Goal: Task Accomplishment & Management: Complete application form

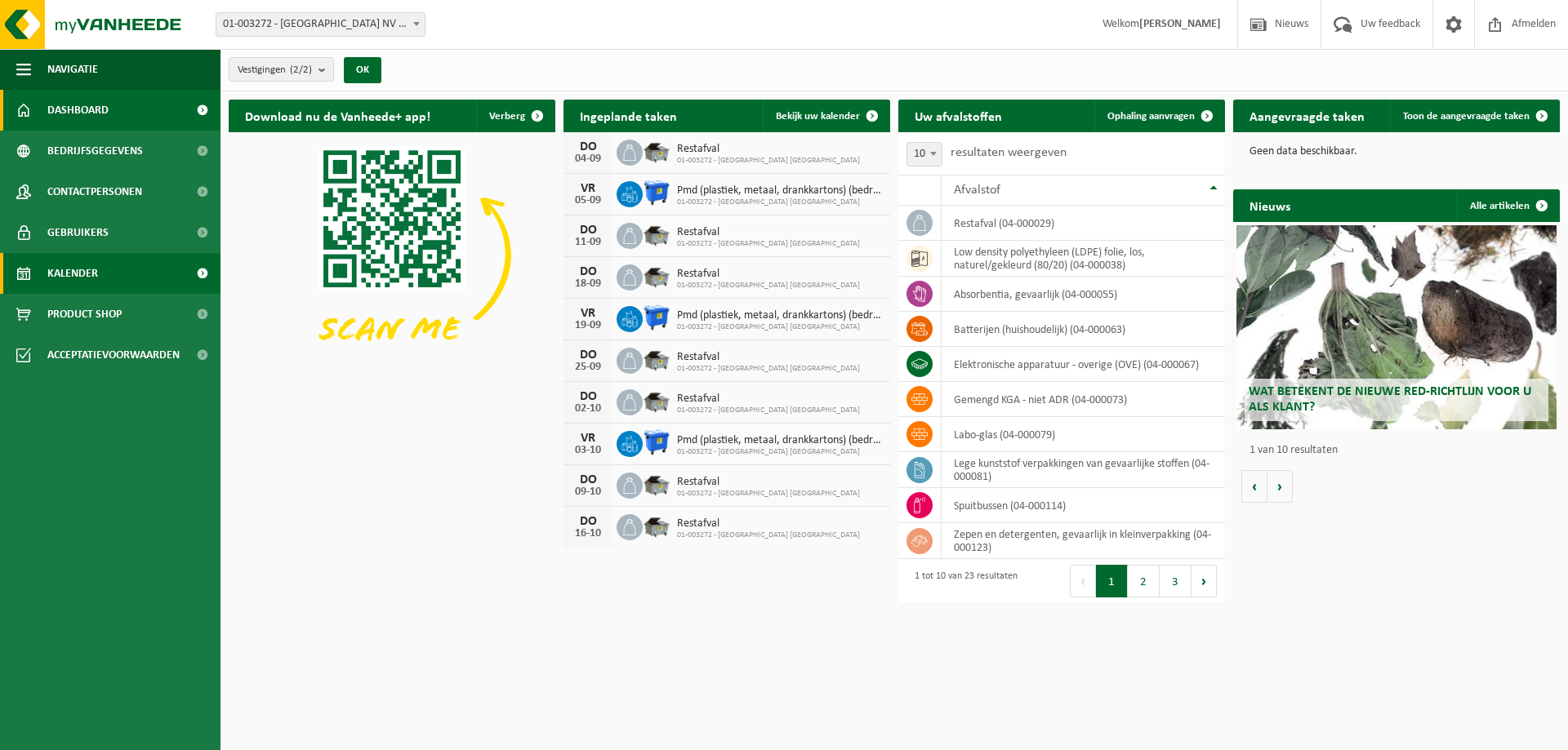
click at [98, 278] on link "Kalender" at bounding box center [110, 273] width 221 height 41
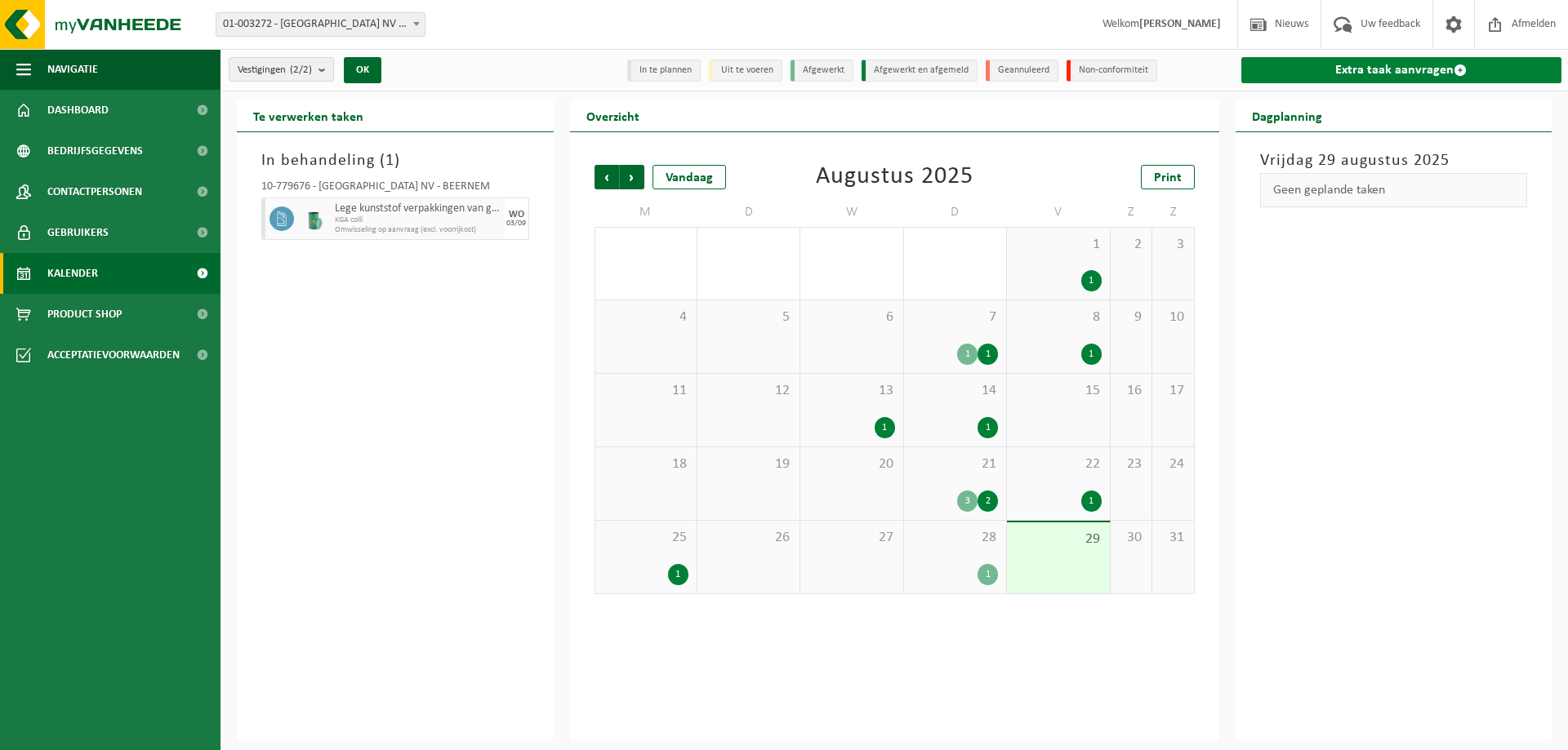
click at [1339, 62] on link "Extra taak aanvragen" at bounding box center [1402, 71] width 321 height 26
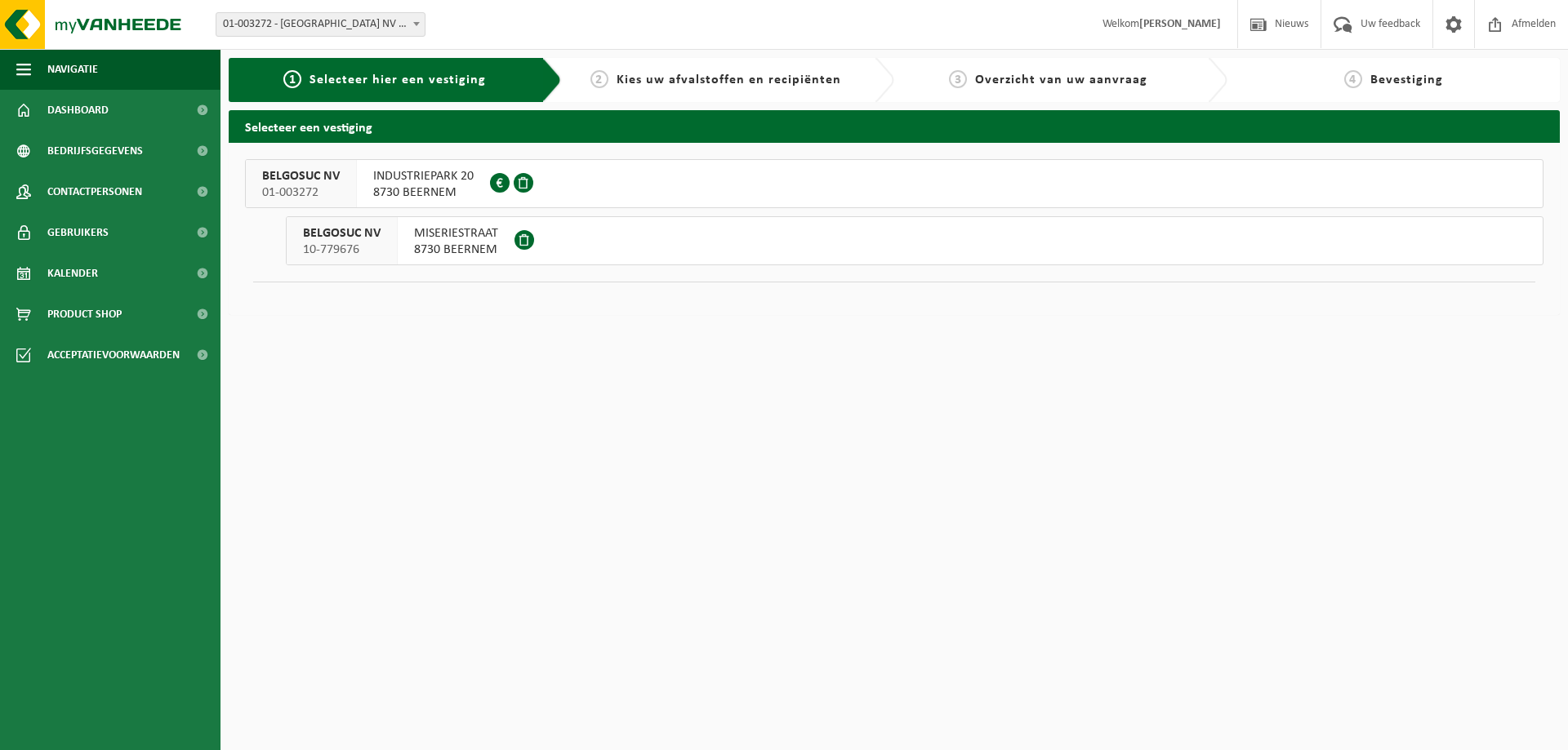
click at [580, 241] on button "BELGOSUC NV 10-779676 MISERIESTRAAT 8730 BEERNEM" at bounding box center [915, 241] width 1258 height 49
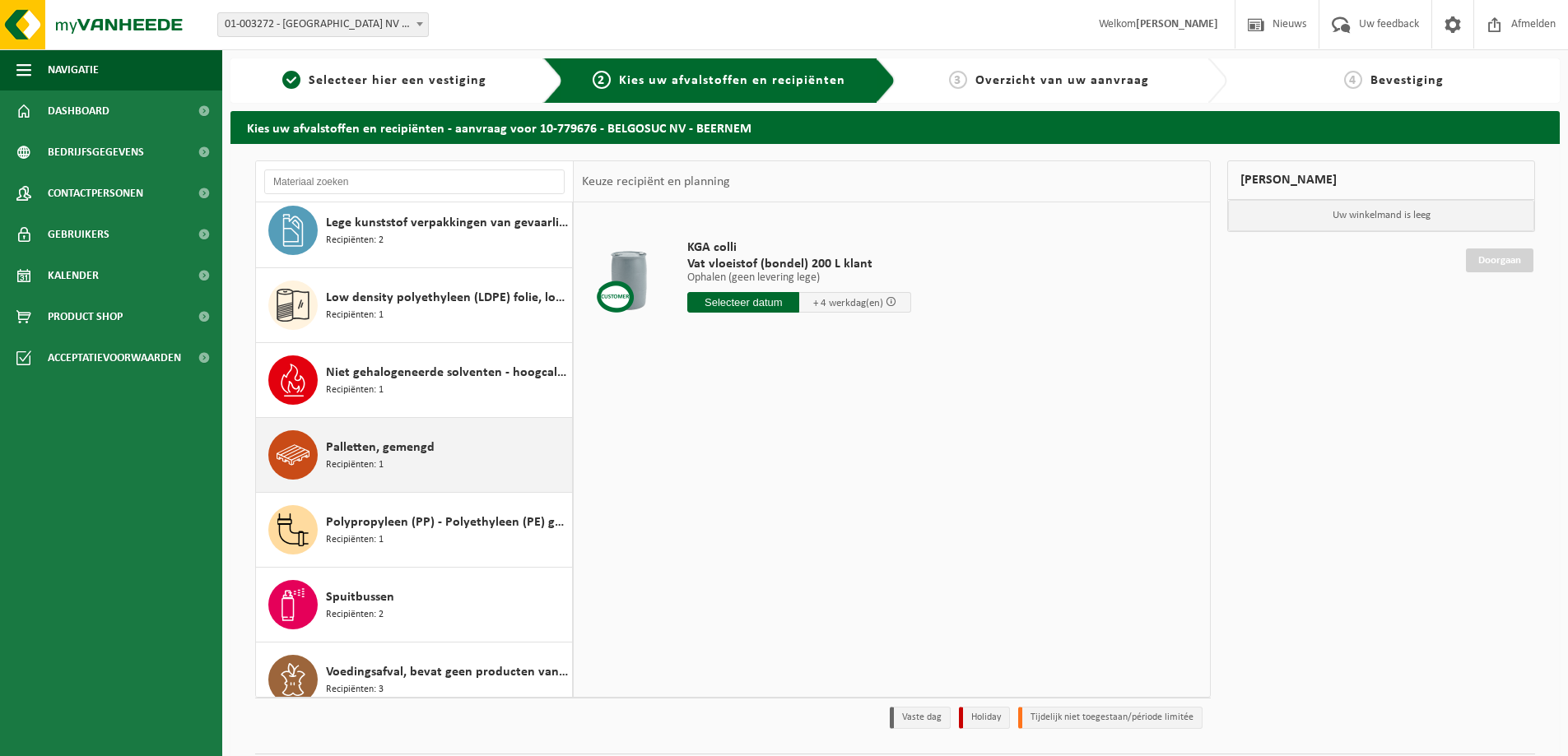
scroll to position [553, 0]
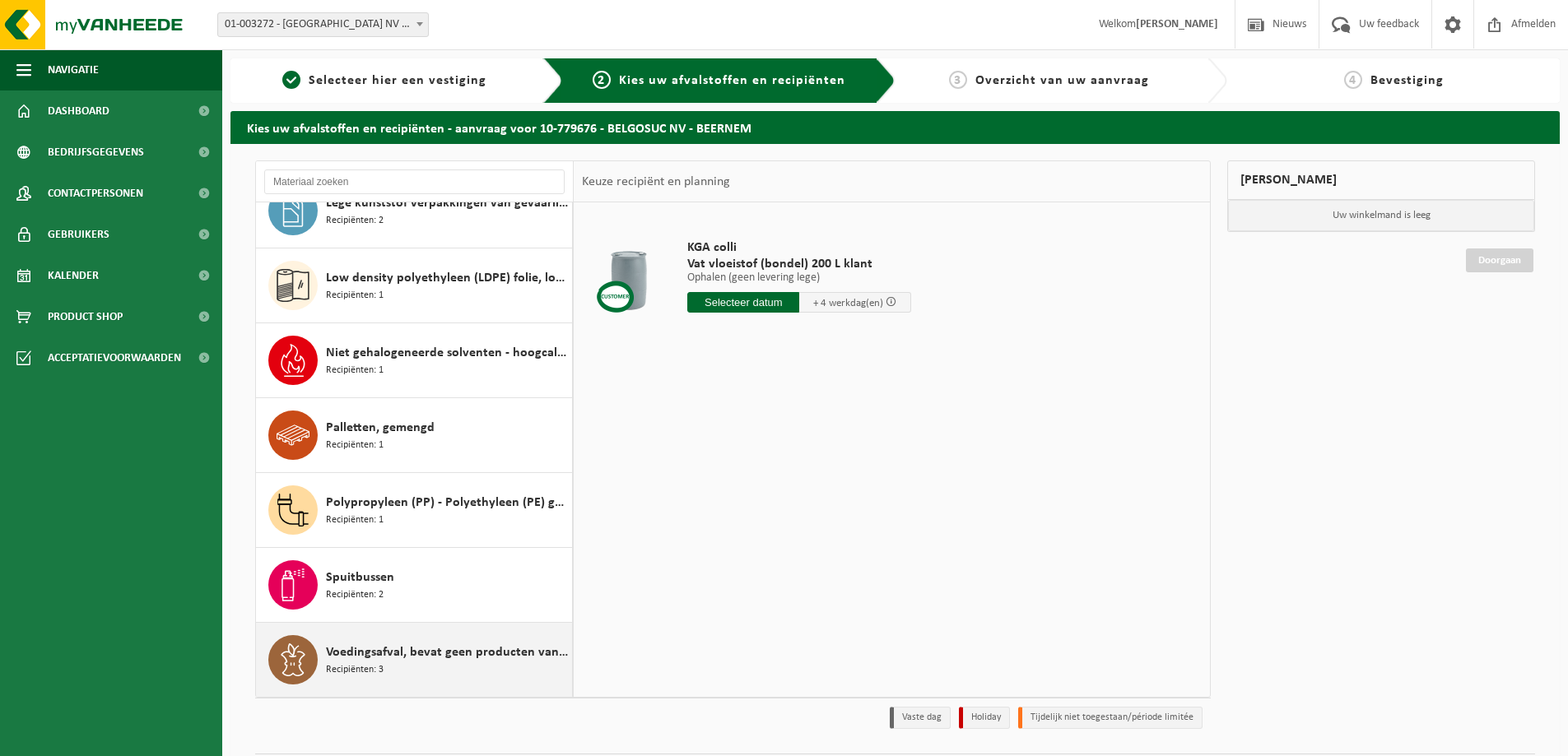
click at [448, 657] on span "Voedingsafval, bevat geen producten van dierlijke oorsprong, gemengde verpakkin…" at bounding box center [447, 652] width 242 height 19
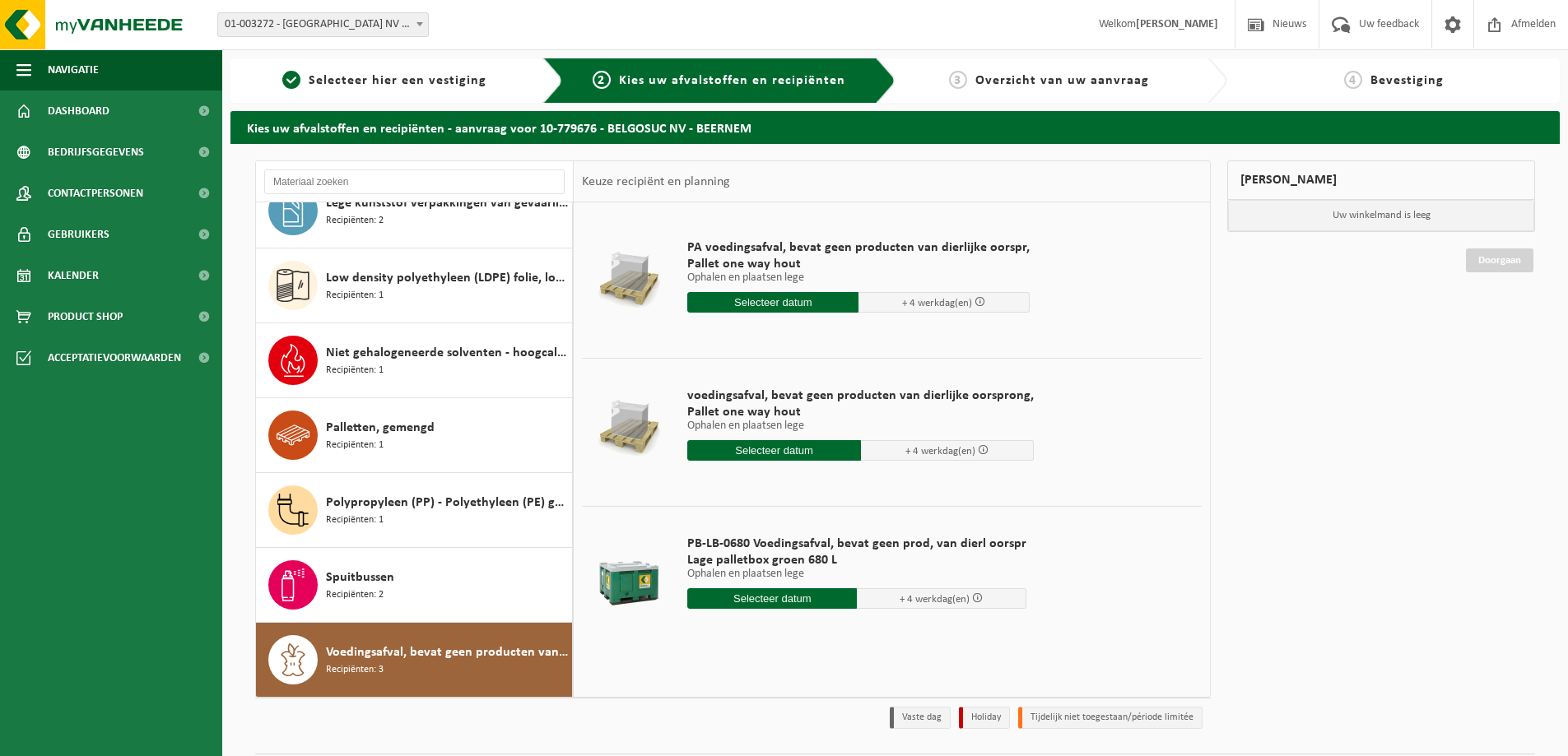
click at [760, 299] on input "text" at bounding box center [773, 302] width 171 height 20
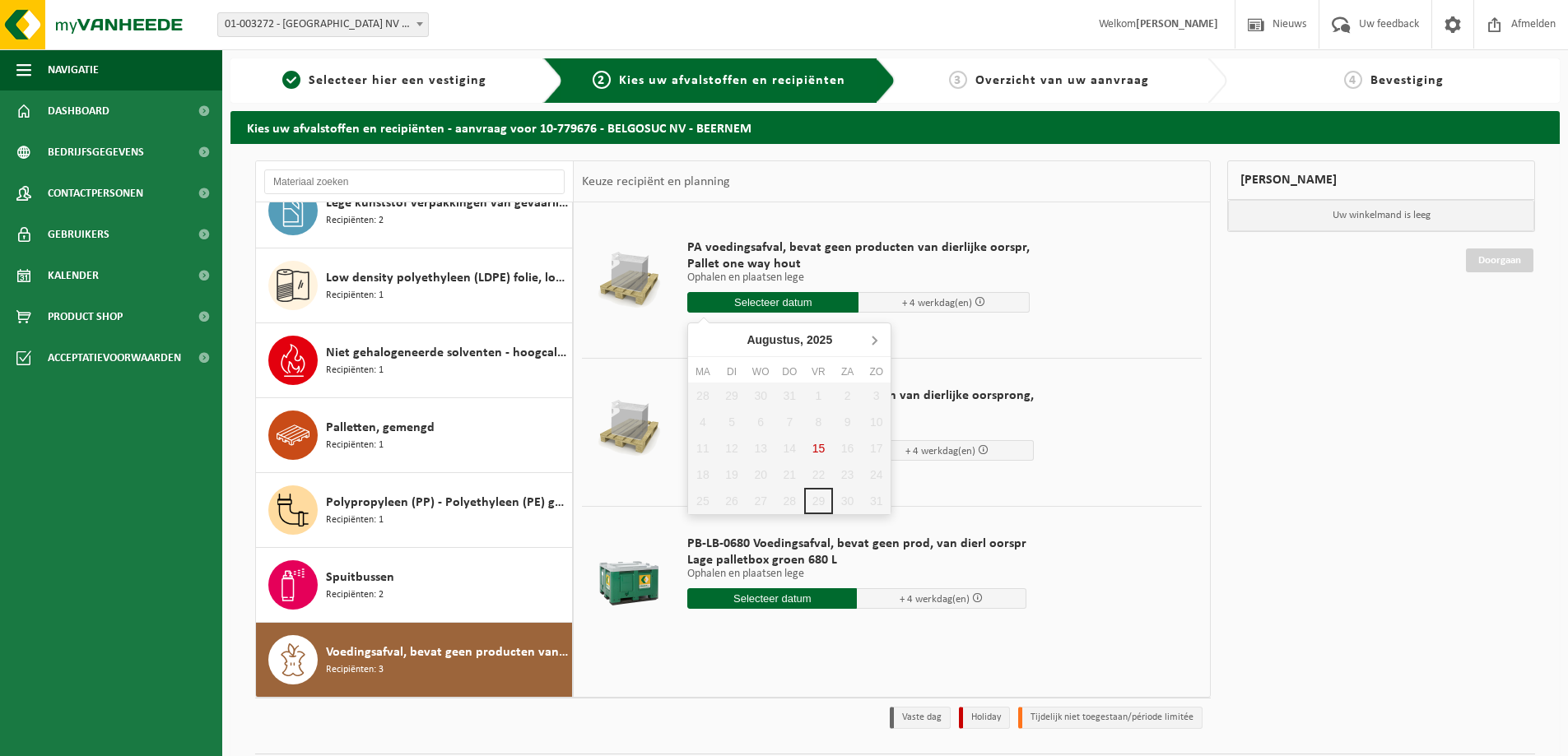
click at [877, 338] on icon at bounding box center [874, 340] width 26 height 26
click at [762, 400] on div "3" at bounding box center [761, 396] width 29 height 26
type input "Van 2025-09-03"
type input "2025-09-03"
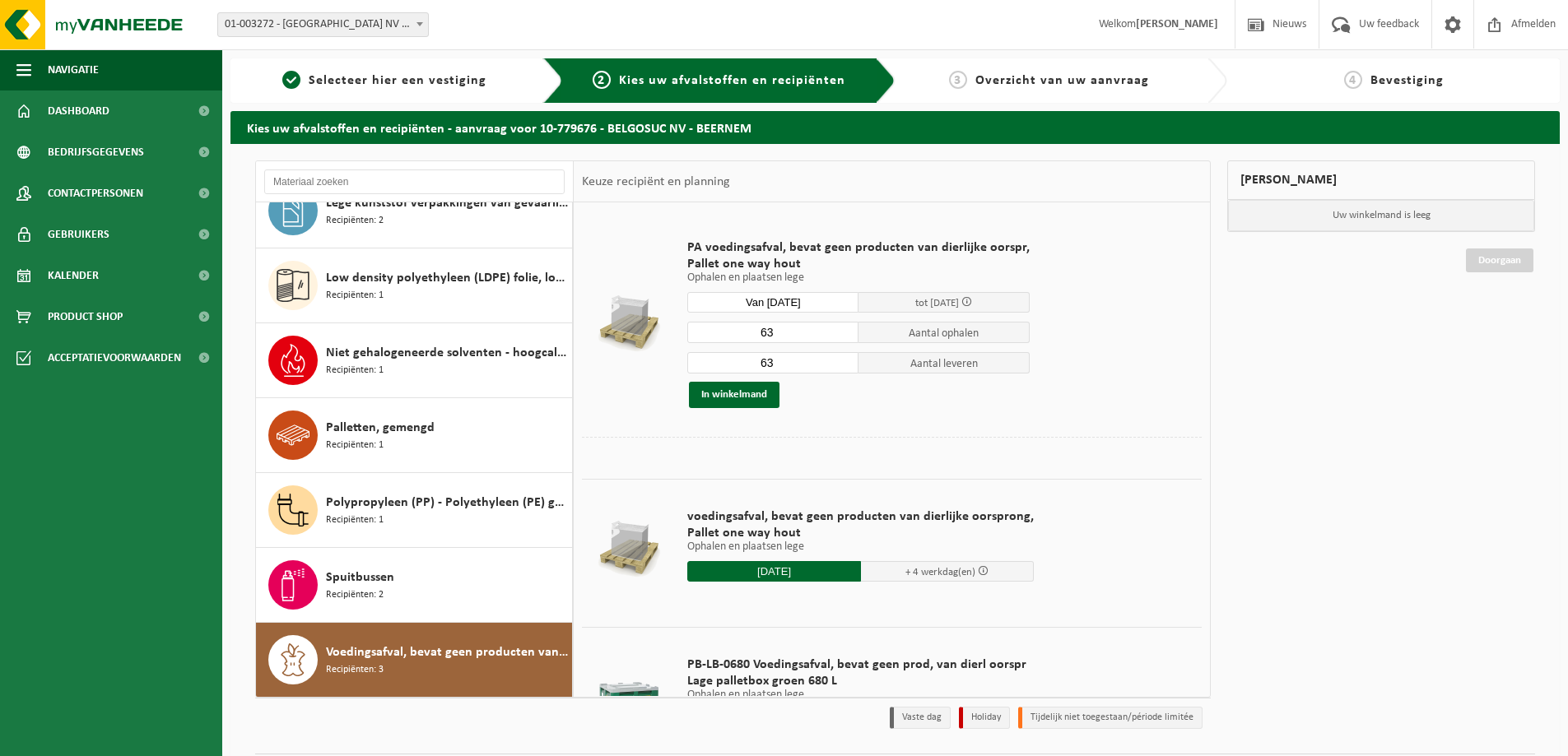
drag, startPoint x: 779, startPoint y: 324, endPoint x: 689, endPoint y: 335, distance: 90.7
click at [689, 335] on input "63" at bounding box center [773, 332] width 171 height 21
type input "3"
drag, startPoint x: 781, startPoint y: 364, endPoint x: 691, endPoint y: 359, distance: 90.1
click at [691, 359] on input "63" at bounding box center [773, 363] width 171 height 21
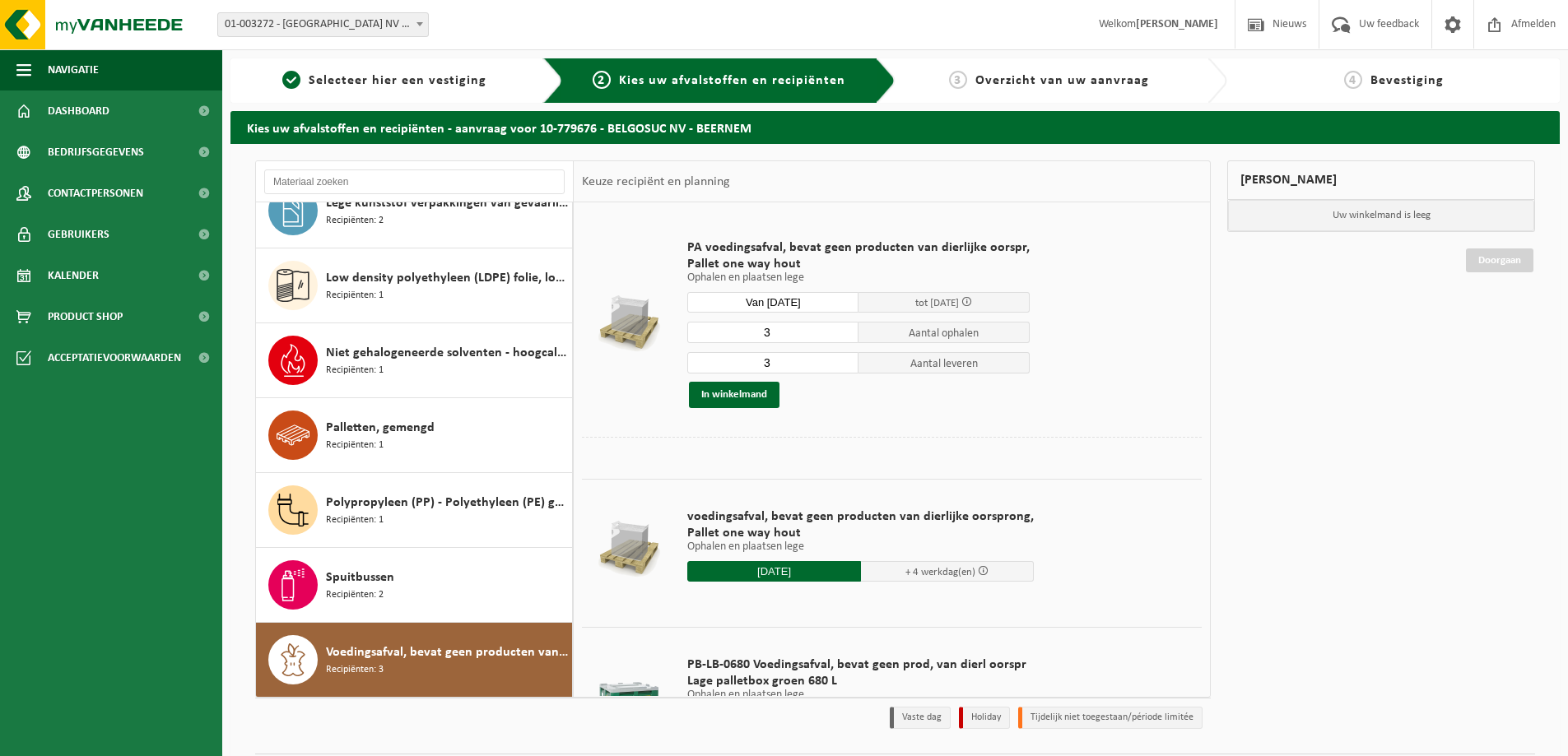
type input "3"
click at [869, 409] on div "PA voedingsafval, bevat geen producten van dierlijke oorspr, Pallet one way hou…" at bounding box center [858, 323] width 359 height 201
click at [730, 396] on button "In winkelmand" at bounding box center [734, 395] width 91 height 26
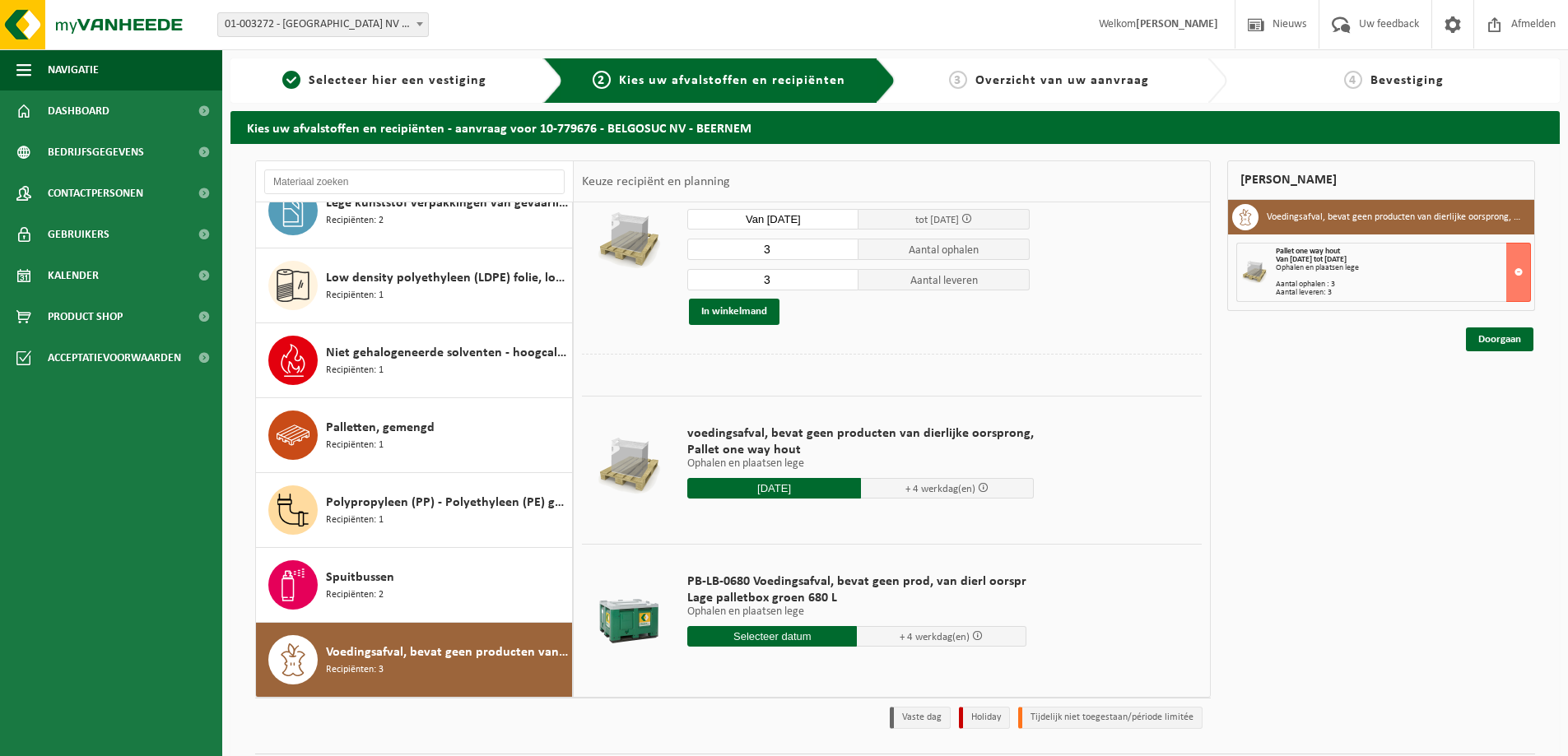
scroll to position [86, 0]
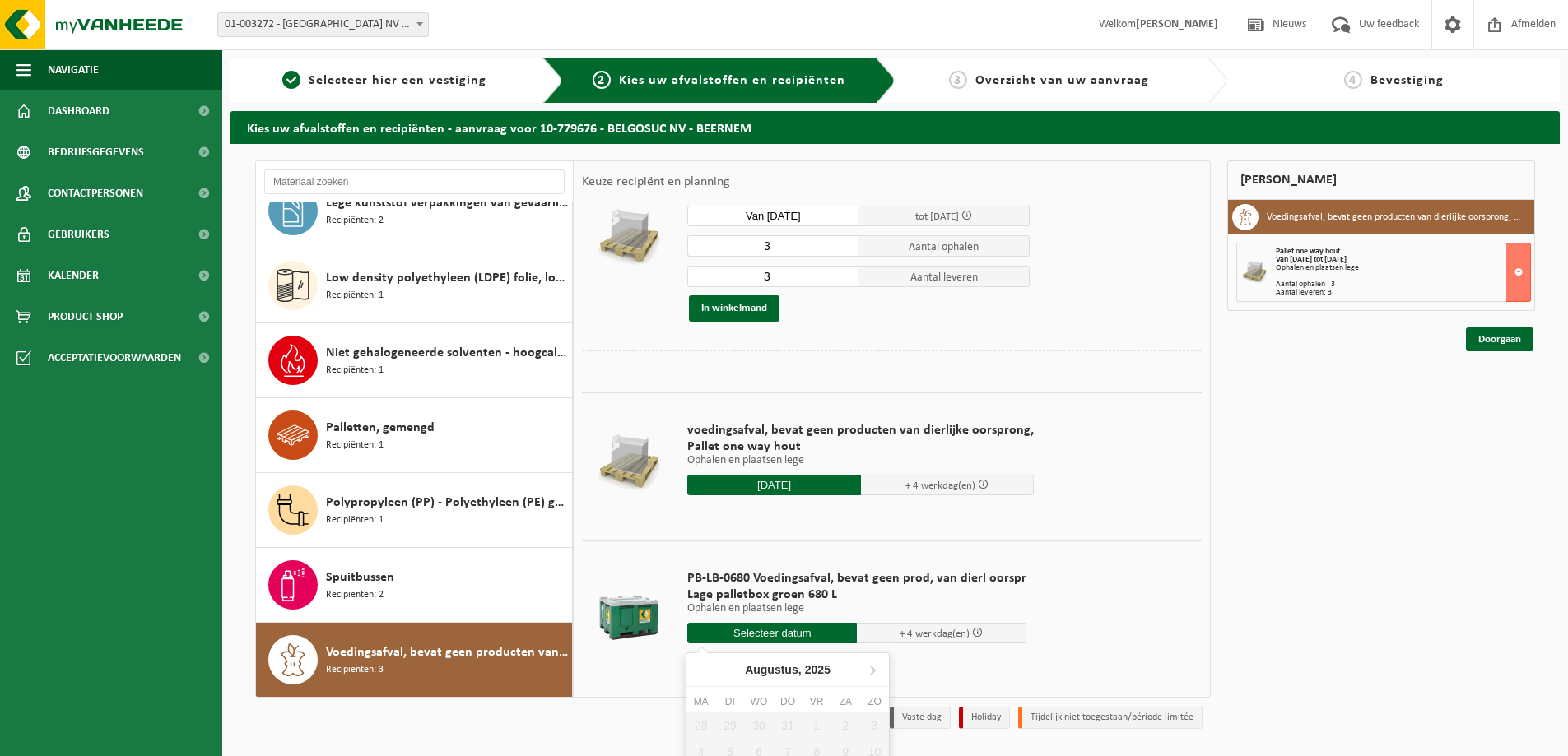
click at [777, 636] on input "text" at bounding box center [772, 633] width 170 height 20
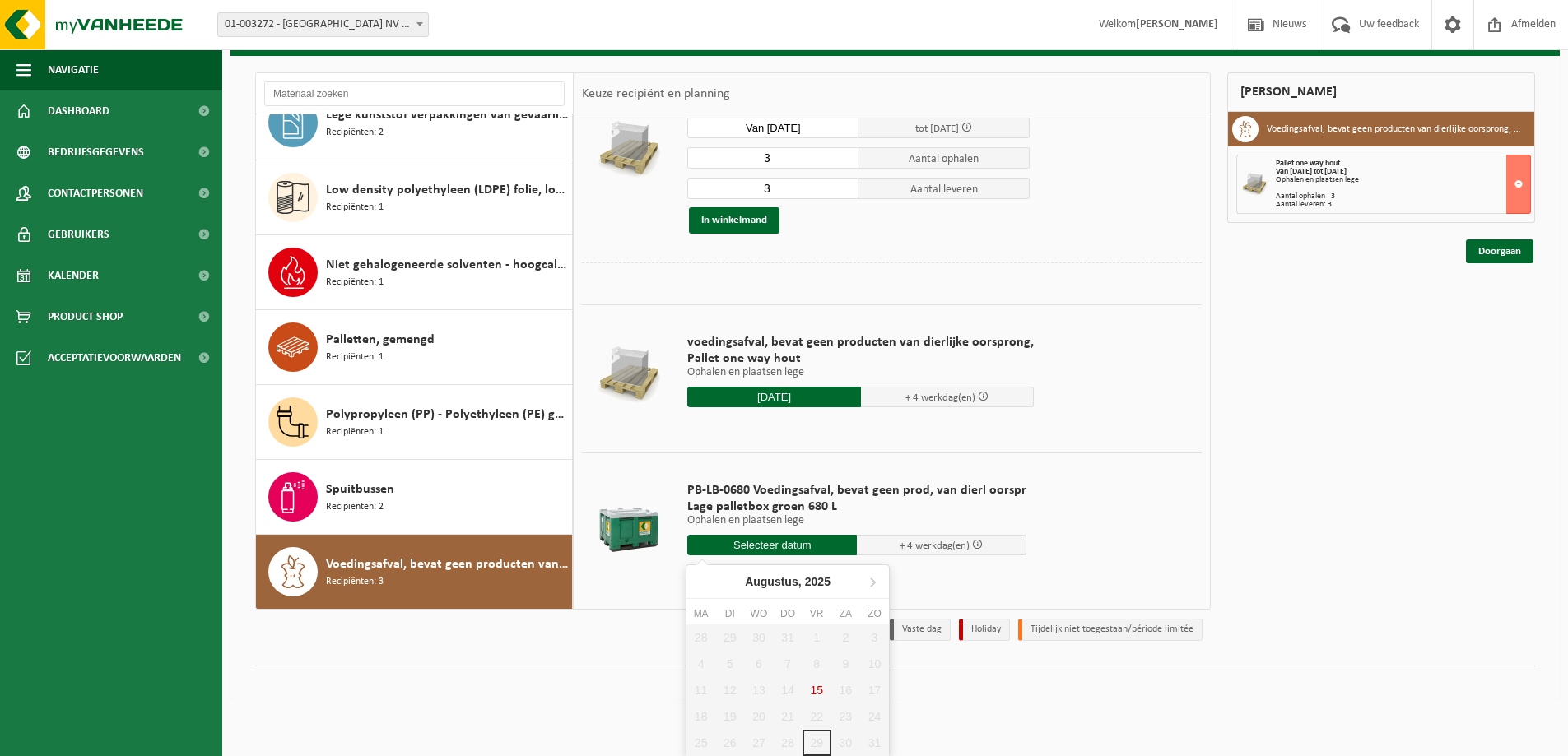
scroll to position [89, 0]
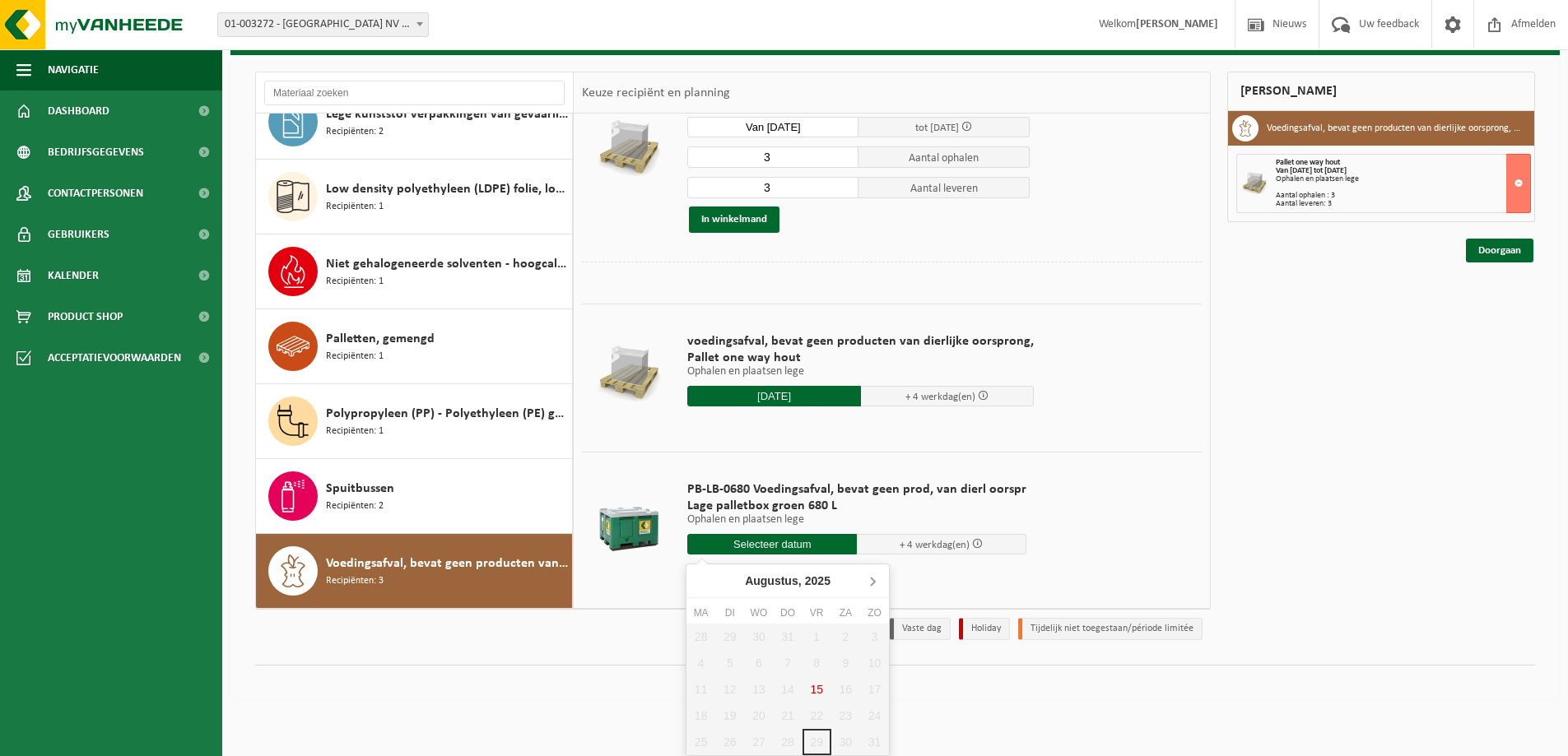
click at [872, 585] on icon at bounding box center [872, 581] width 4 height 8
click at [757, 636] on div "3" at bounding box center [758, 637] width 29 height 26
type input "Van 2025-09-03"
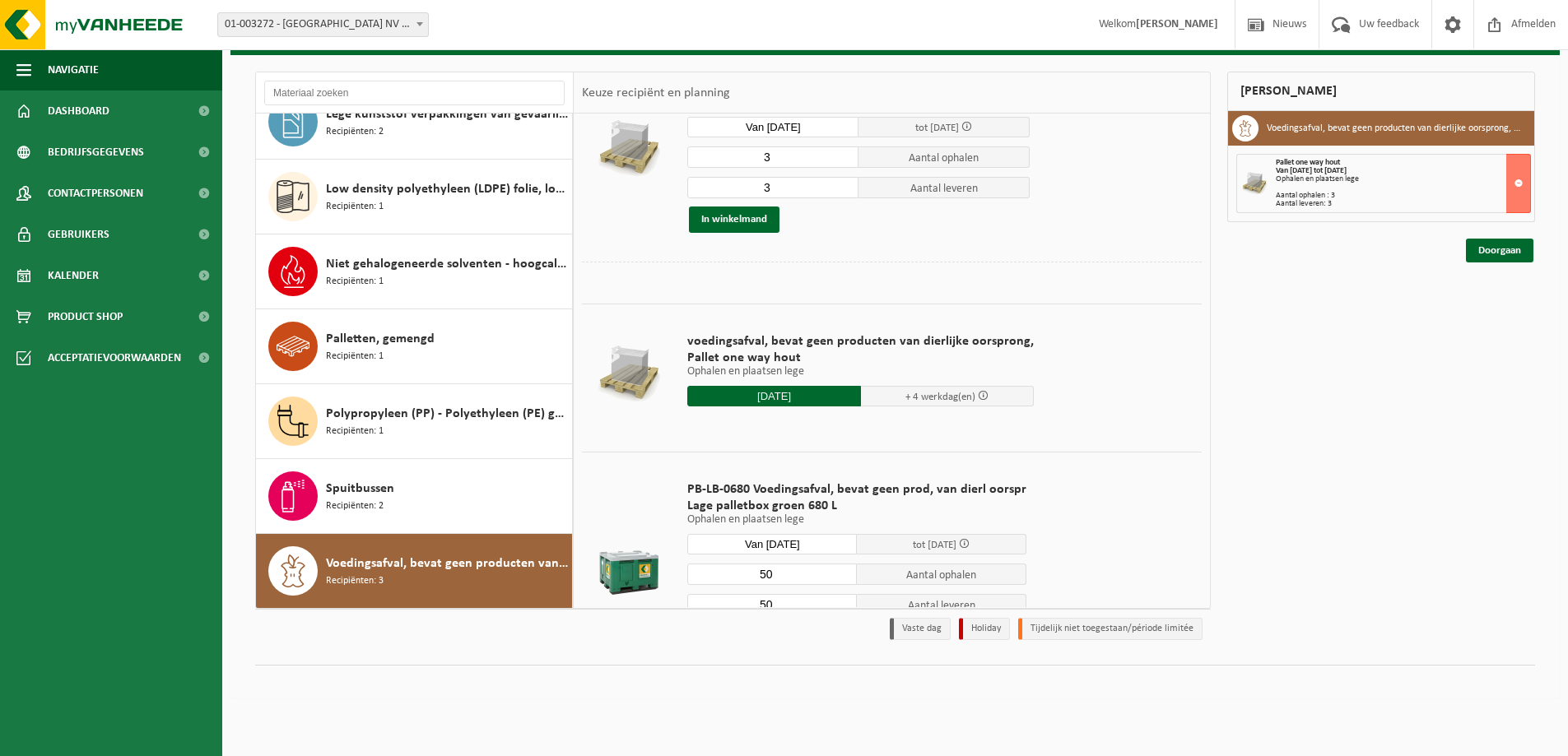
scroll to position [47, 0]
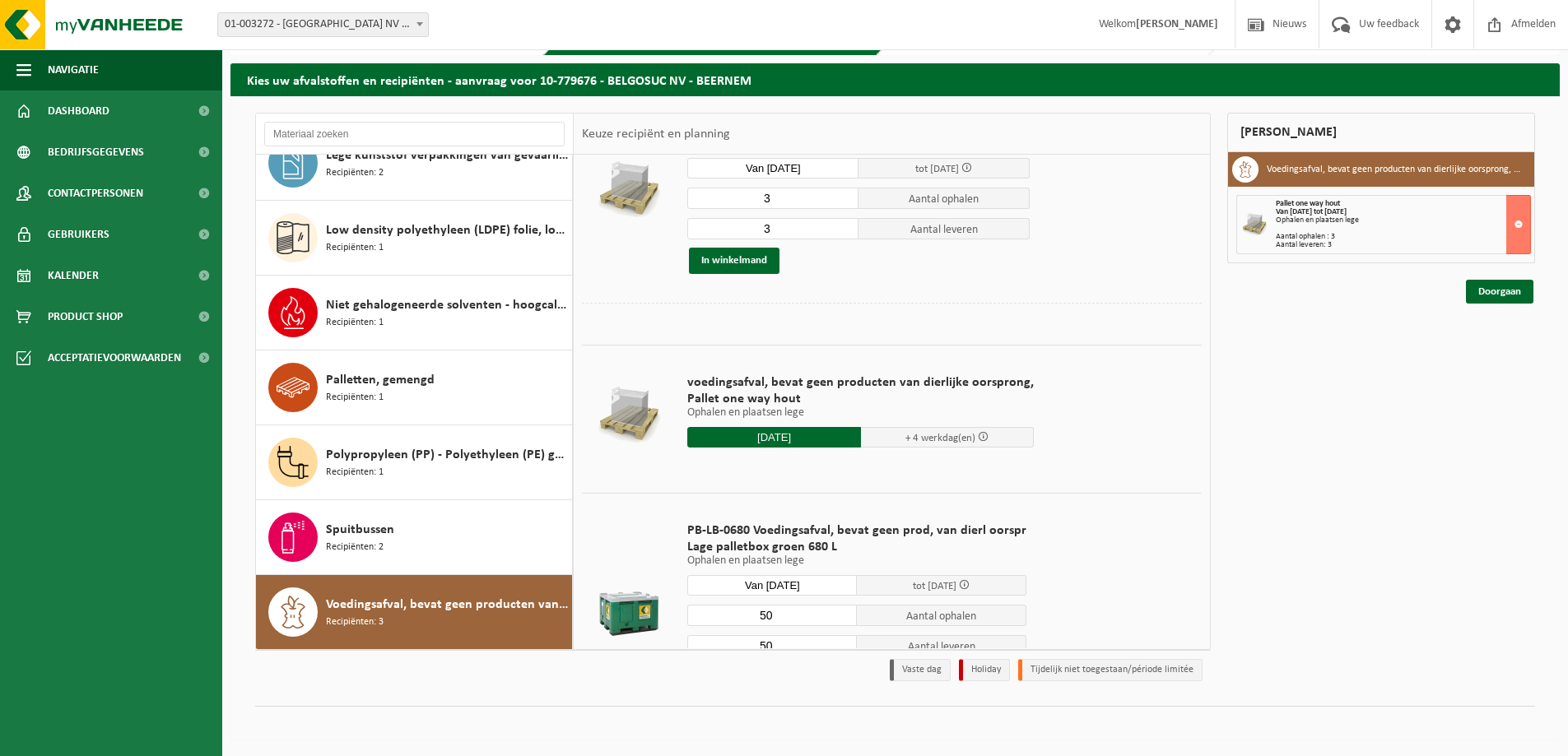
drag, startPoint x: 752, startPoint y: 618, endPoint x: 624, endPoint y: 595, distance: 130.0
click at [619, 621] on tr "PB-LB-0680 Voedingsafval, bevat geen prod, van dierl oorspr Lage palletbox groe…" at bounding box center [892, 607] width 620 height 227
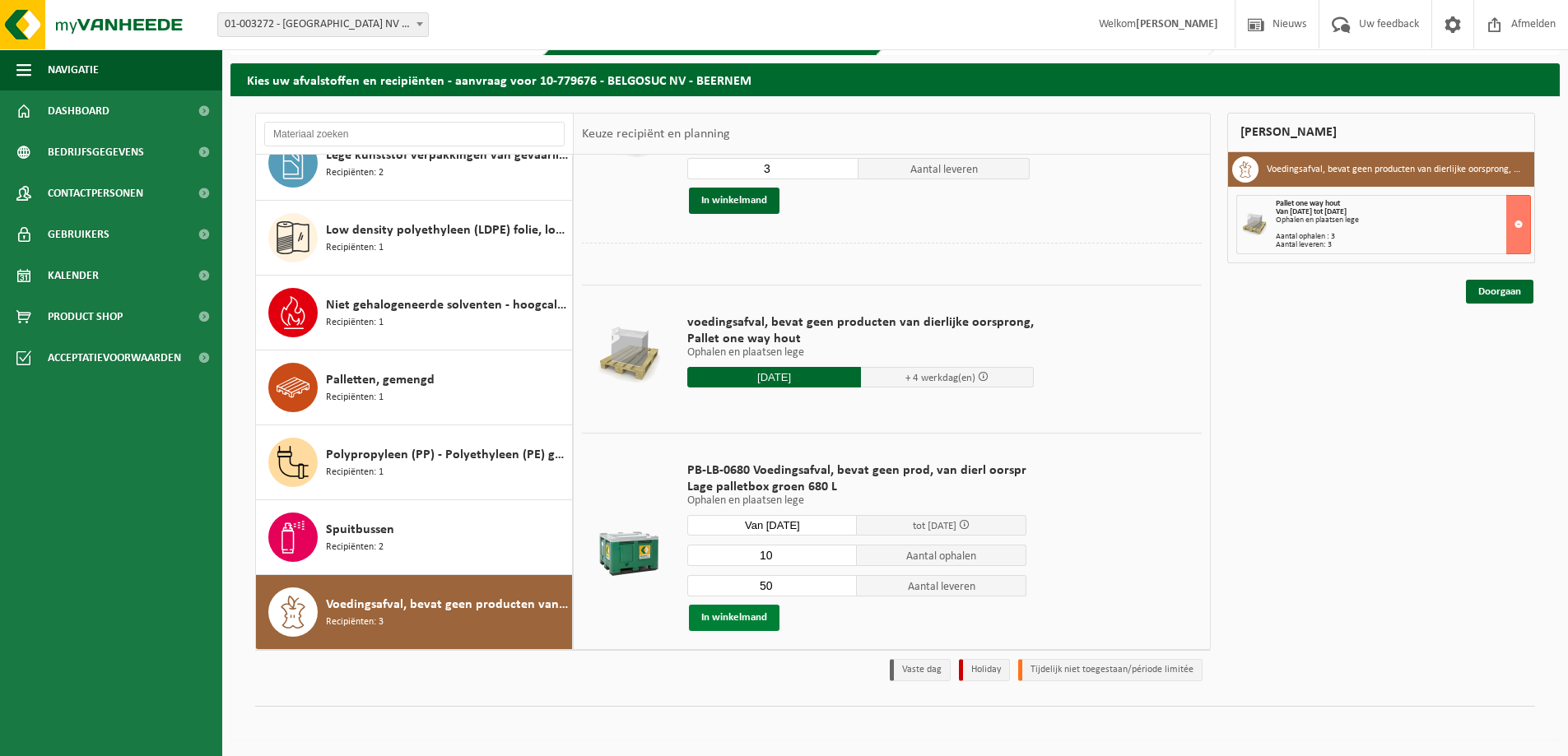
scroll to position [207, 0]
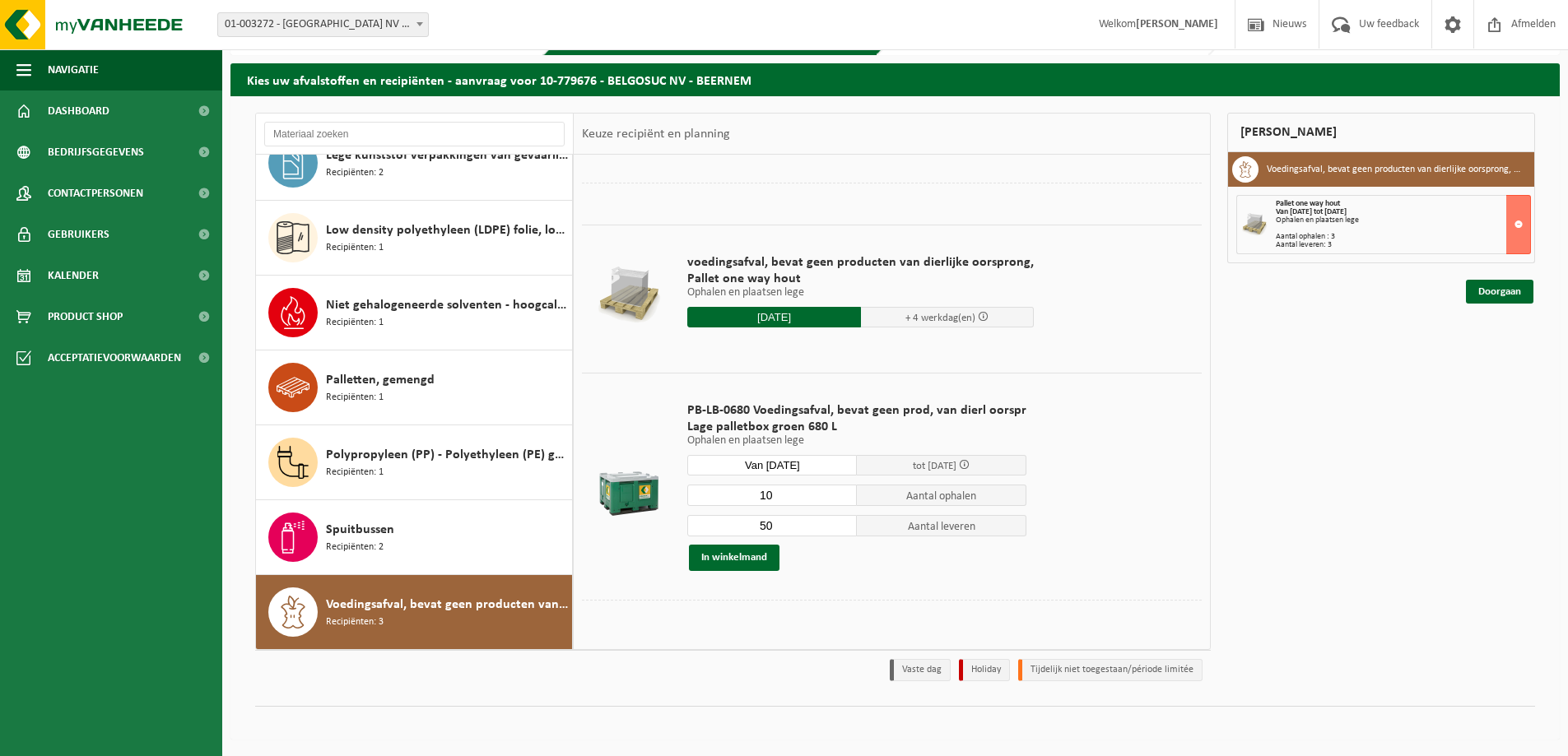
drag, startPoint x: 768, startPoint y: 523, endPoint x: 704, endPoint y: 534, distance: 64.9
click at [704, 534] on input "50" at bounding box center [772, 526] width 170 height 21
drag, startPoint x: 769, startPoint y: 496, endPoint x: 725, endPoint y: 497, distance: 44.0
click at [726, 497] on input "10" at bounding box center [772, 495] width 170 height 21
type input "9"
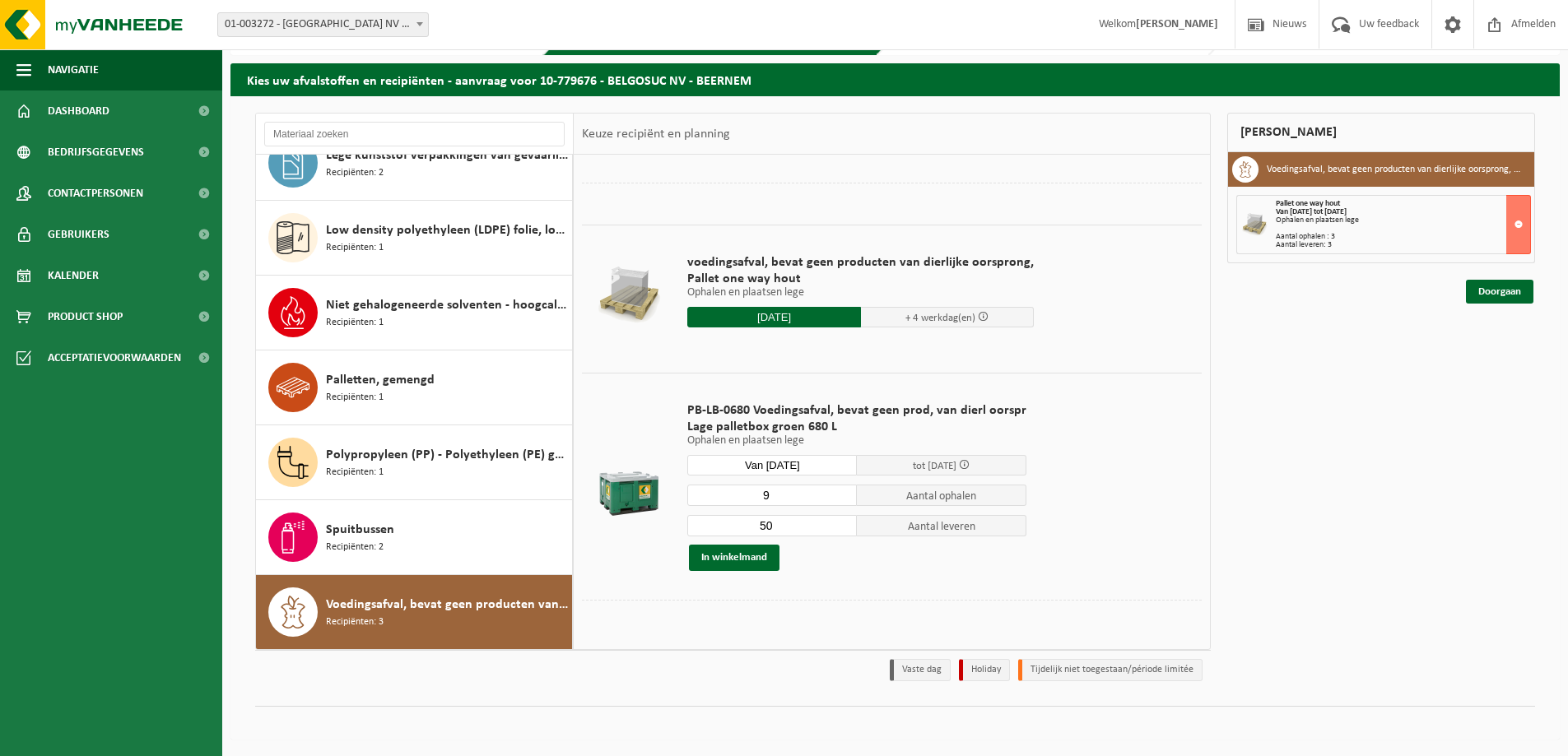
drag, startPoint x: 777, startPoint y: 529, endPoint x: 687, endPoint y: 519, distance: 90.6
click at [688, 527] on input "50" at bounding box center [772, 526] width 170 height 21
type input "9"
click at [736, 559] on button "In winkelmand" at bounding box center [734, 558] width 91 height 26
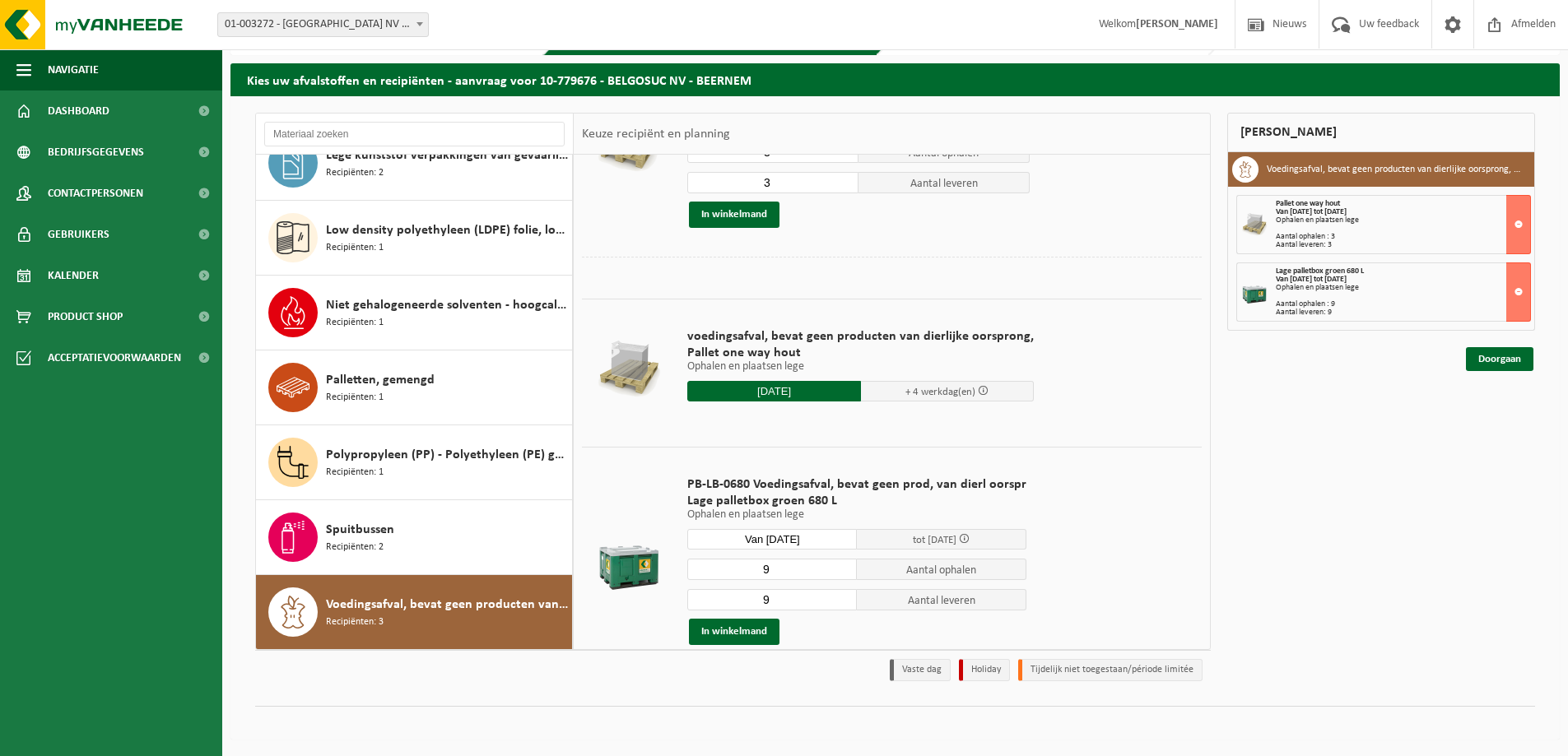
scroll to position [0, 0]
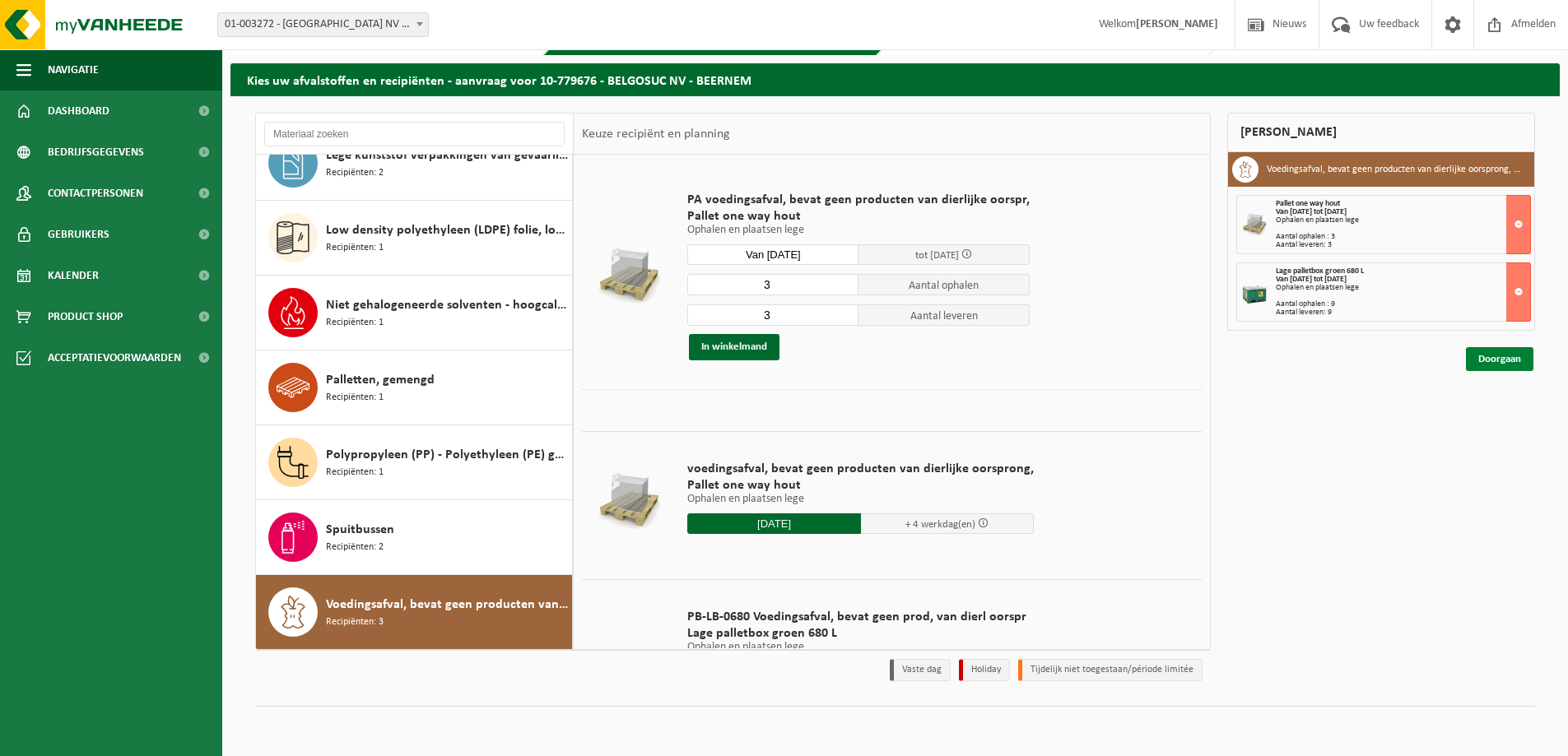
click at [1477, 354] on link "Doorgaan" at bounding box center [1499, 359] width 68 height 24
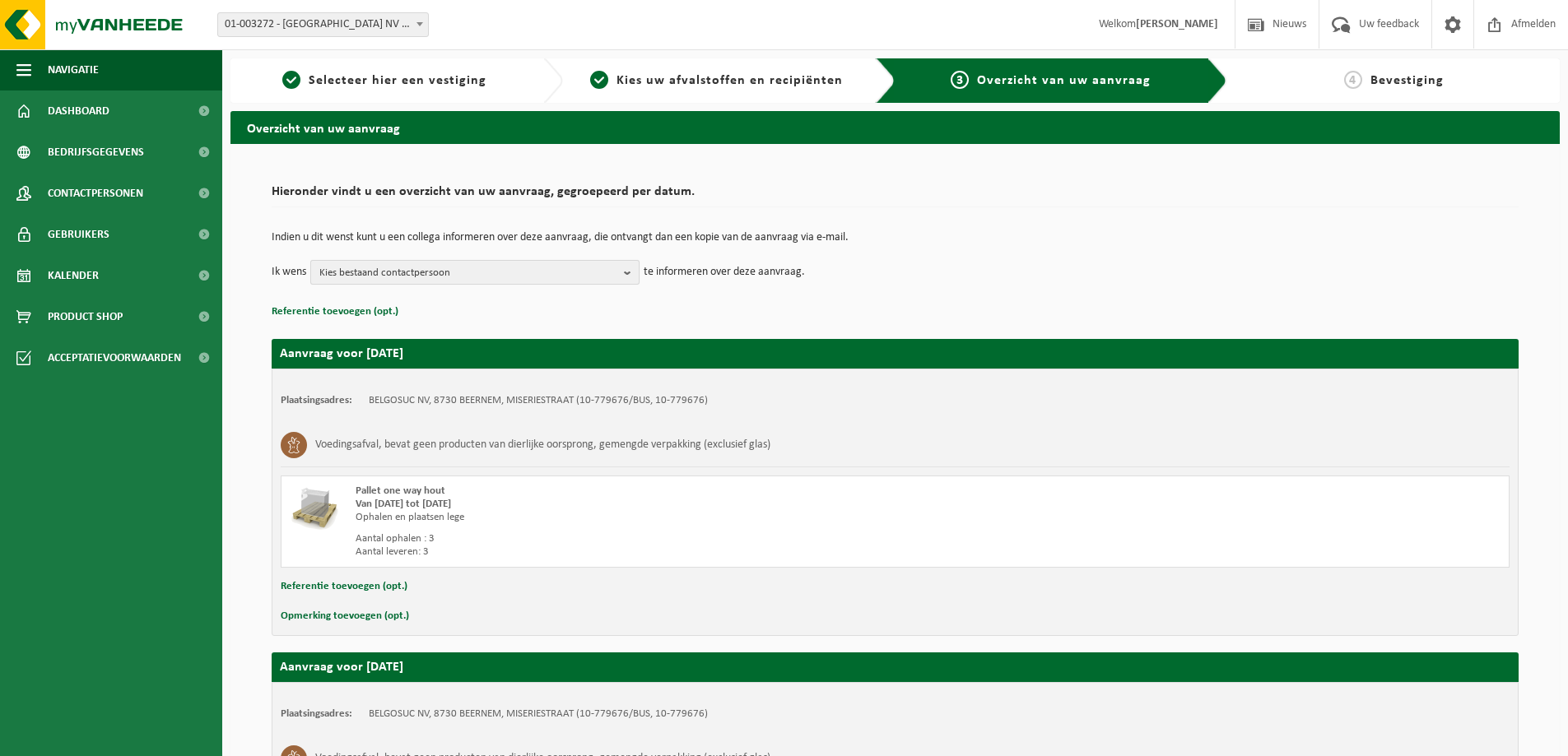
click at [629, 277] on b "button" at bounding box center [631, 273] width 15 height 23
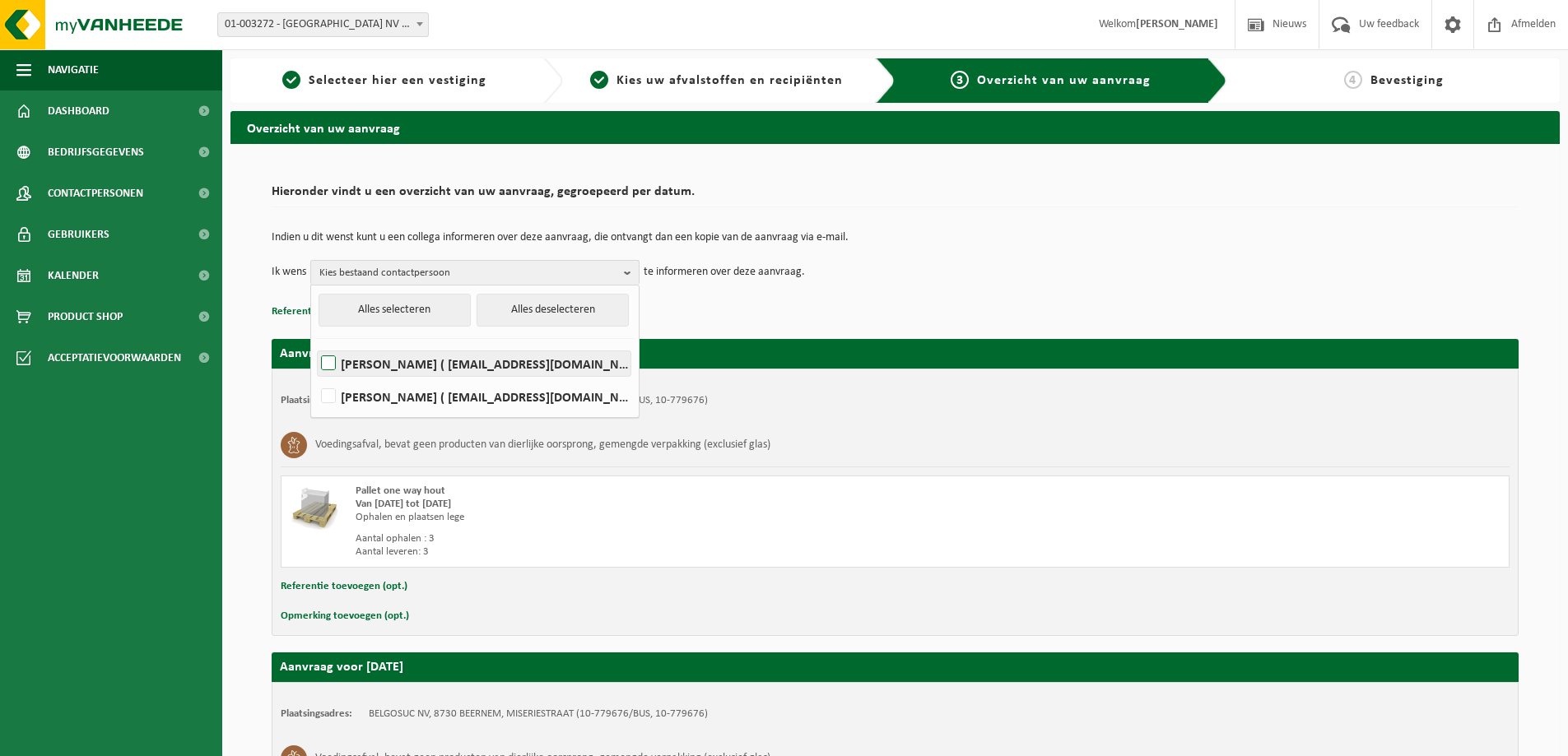
click at [446, 358] on label "WIM NEYT ( wim.neyt@belgosuc.be )" at bounding box center [474, 364] width 313 height 25
click at [316, 343] on input "WIM NEYT ( wim.neyt@belgosuc.be )" at bounding box center [315, 342] width 1 height 1
checkbox input "true"
click at [893, 281] on td "Ik wens WIM NEYT Alles selecteren Alles deselecteren WIM NEYT ( wim.neyt@belgos…" at bounding box center [895, 273] width 1247 height 25
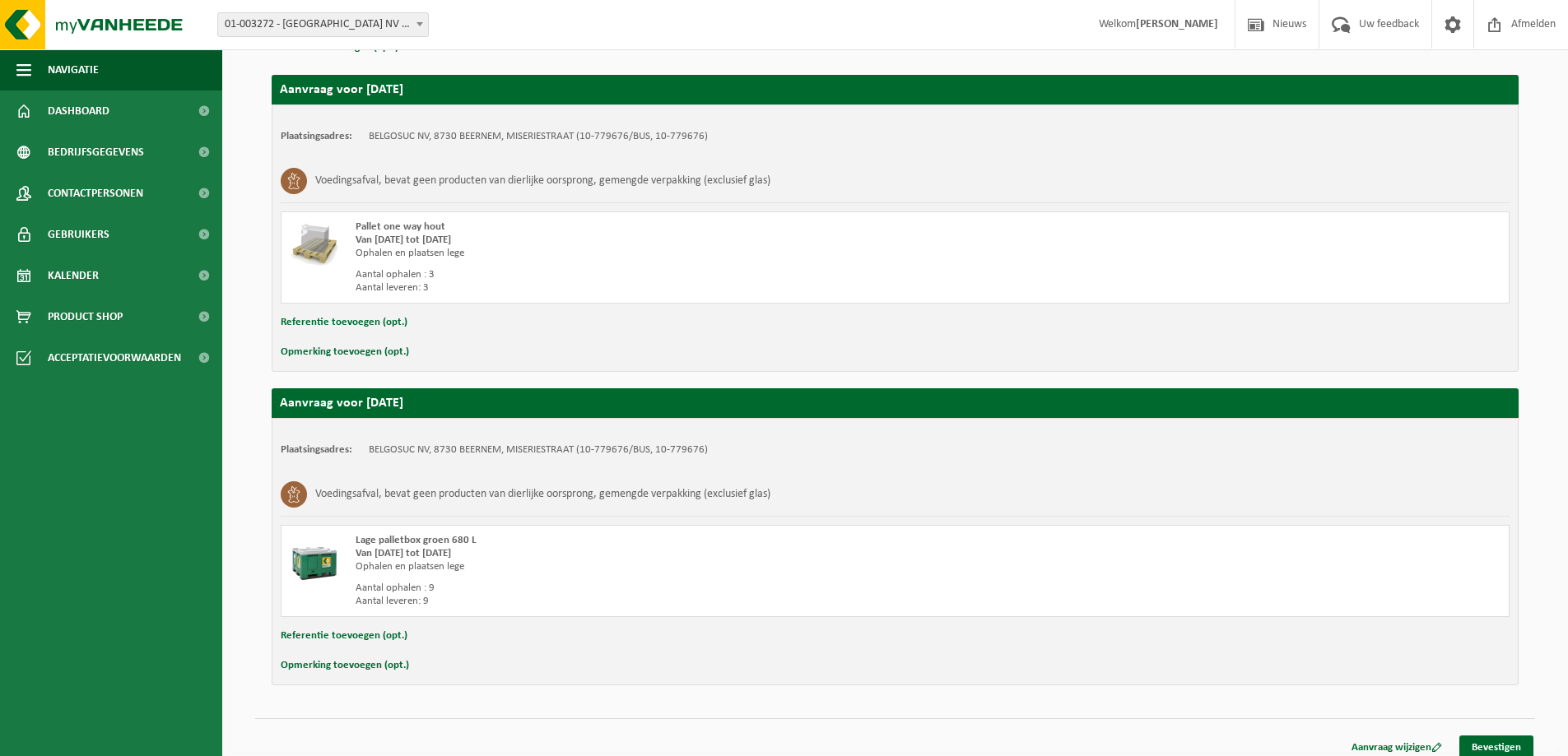
scroll to position [277, 0]
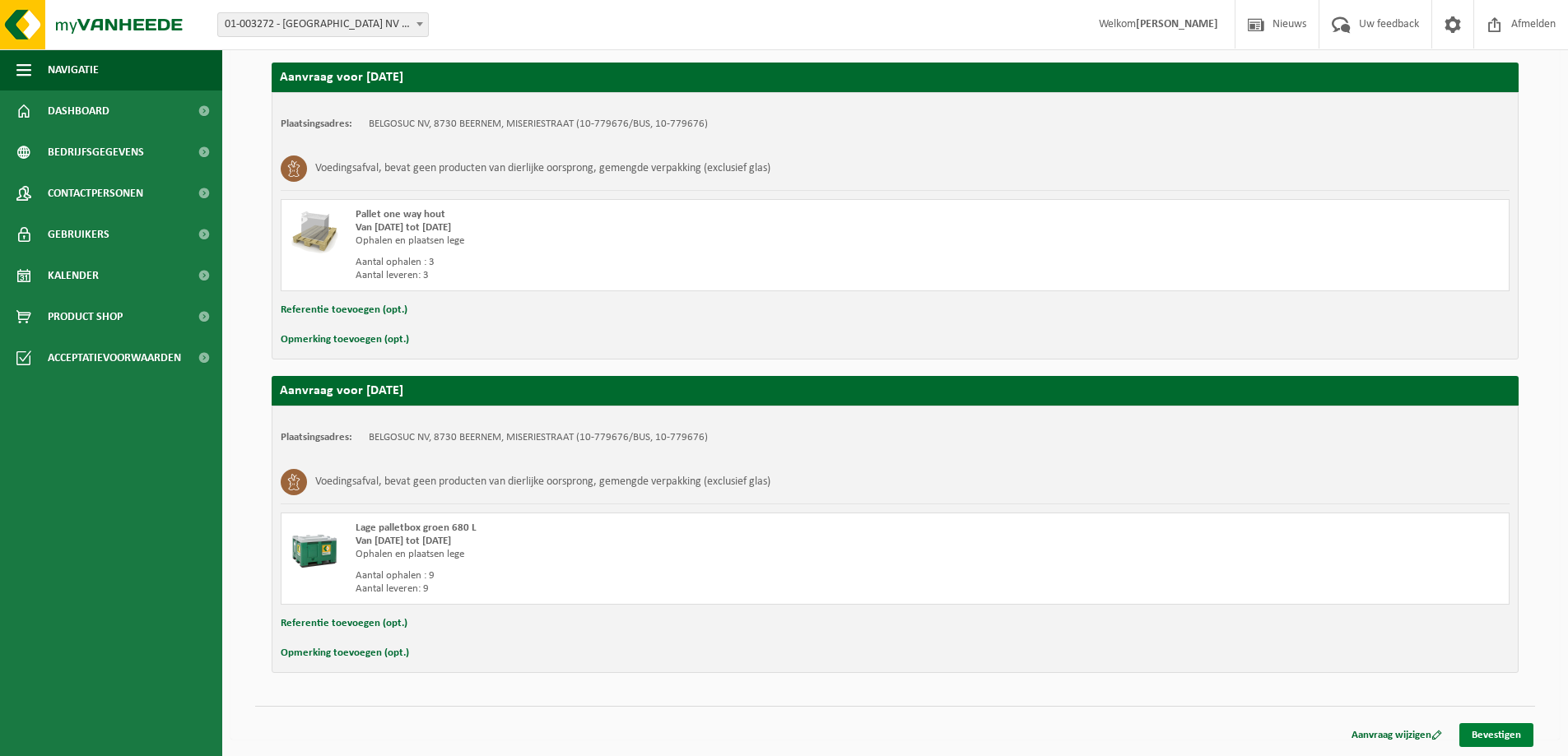
click at [1495, 729] on link "Bevestigen" at bounding box center [1497, 735] width 74 height 24
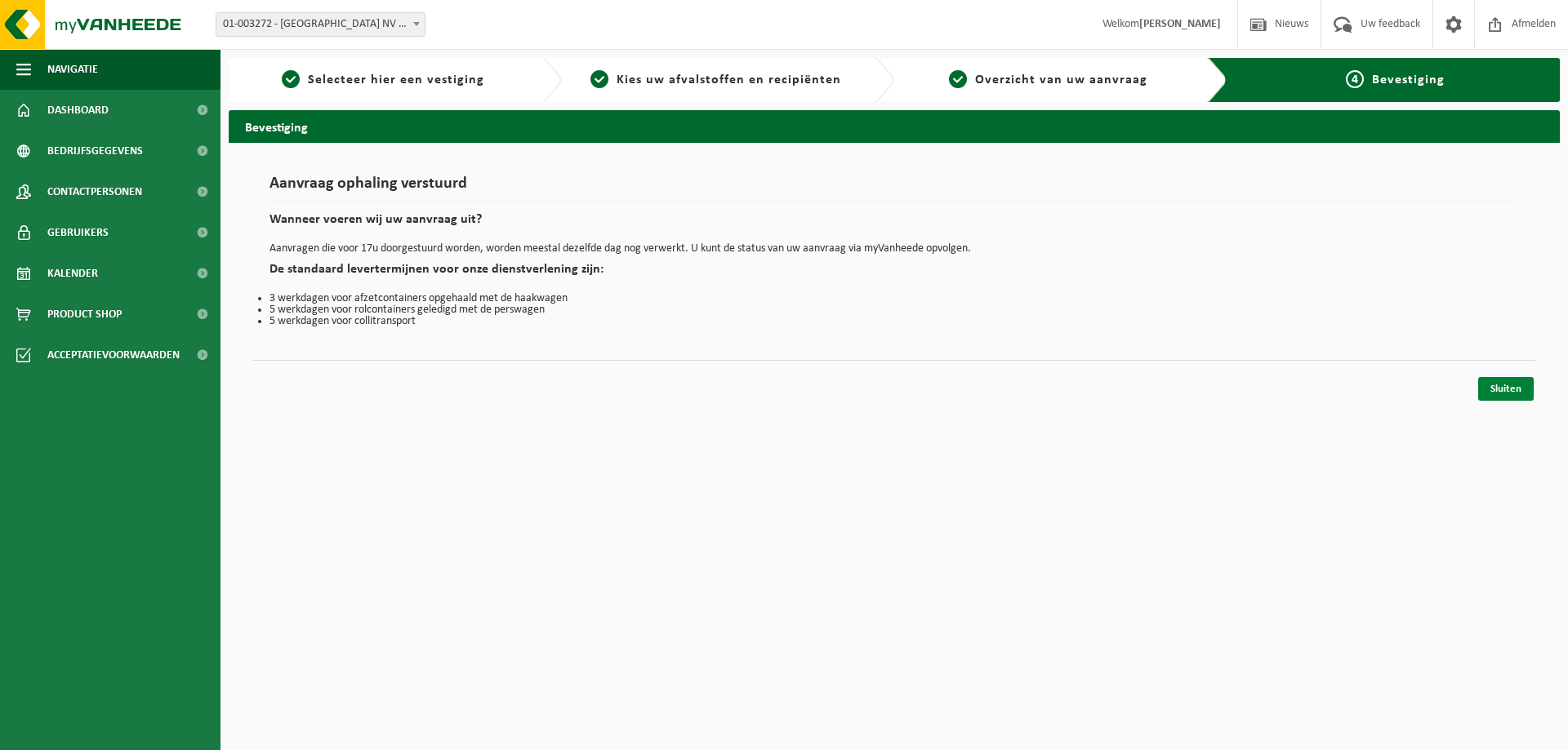
click at [1517, 379] on link "Sluiten" at bounding box center [1507, 389] width 56 height 24
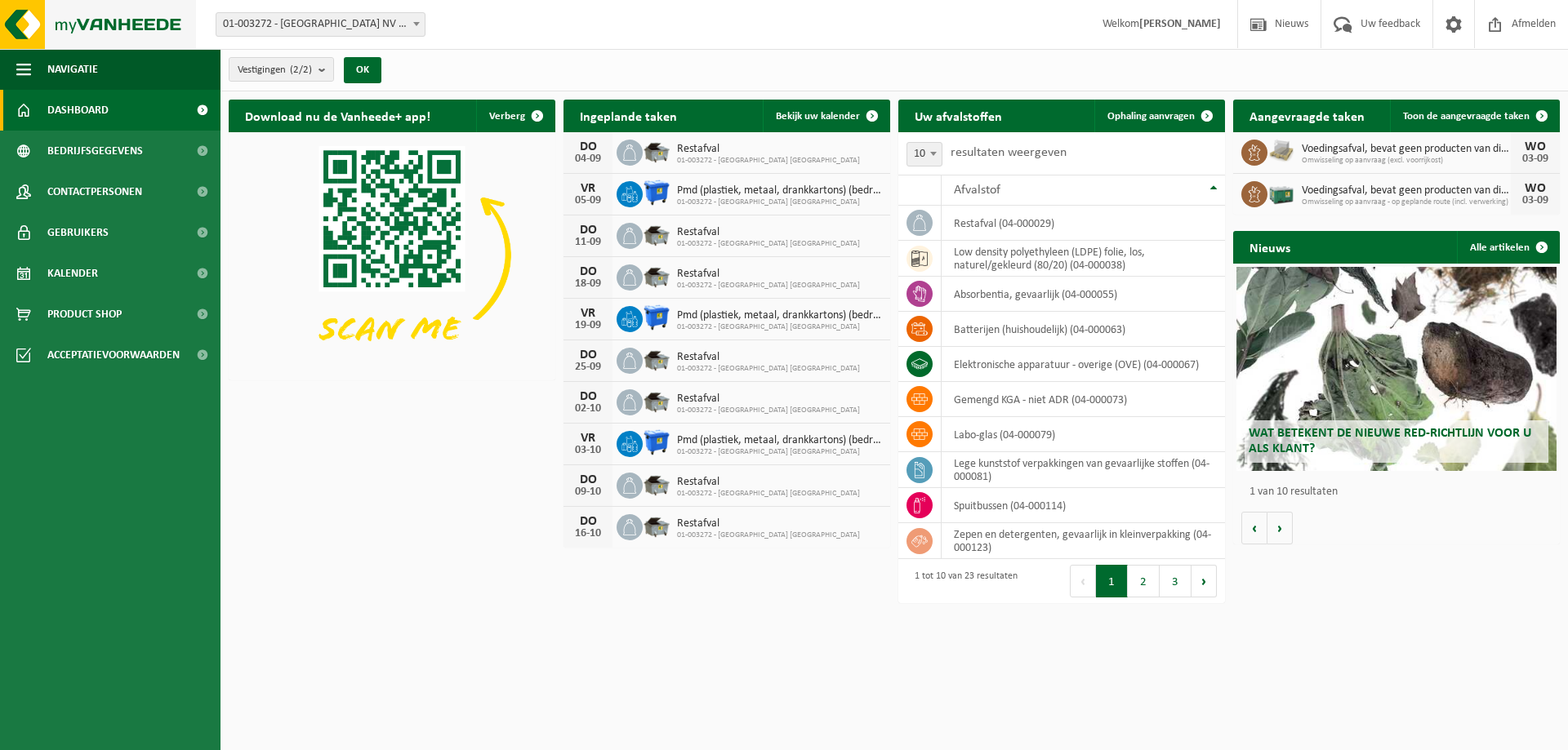
click at [91, 26] on img at bounding box center [98, 24] width 196 height 49
